Goal: Task Accomplishment & Management: Use online tool/utility

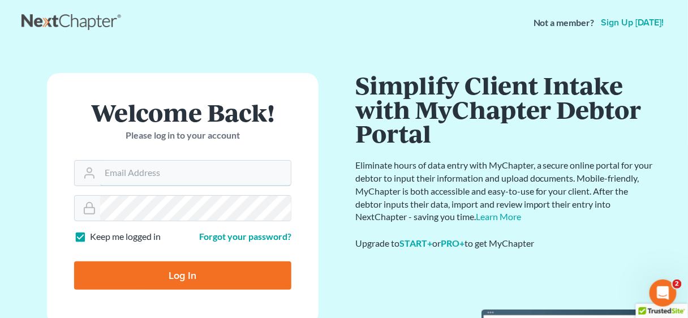
type input "inga@lawonfifth.com"
click at [212, 275] on input "Log In" at bounding box center [182, 275] width 217 height 28
type input "Thinking..."
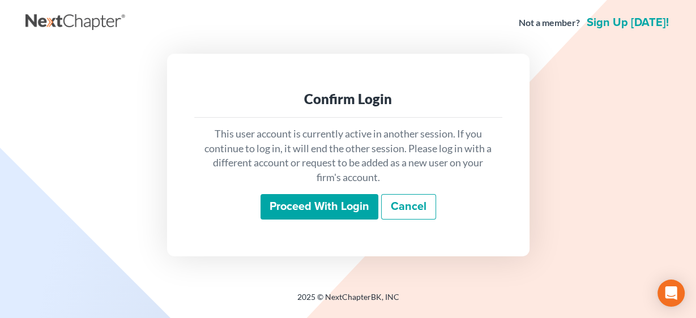
click at [312, 212] on input "Proceed with login" at bounding box center [319, 207] width 118 height 26
